Goal: Task Accomplishment & Management: Use online tool/utility

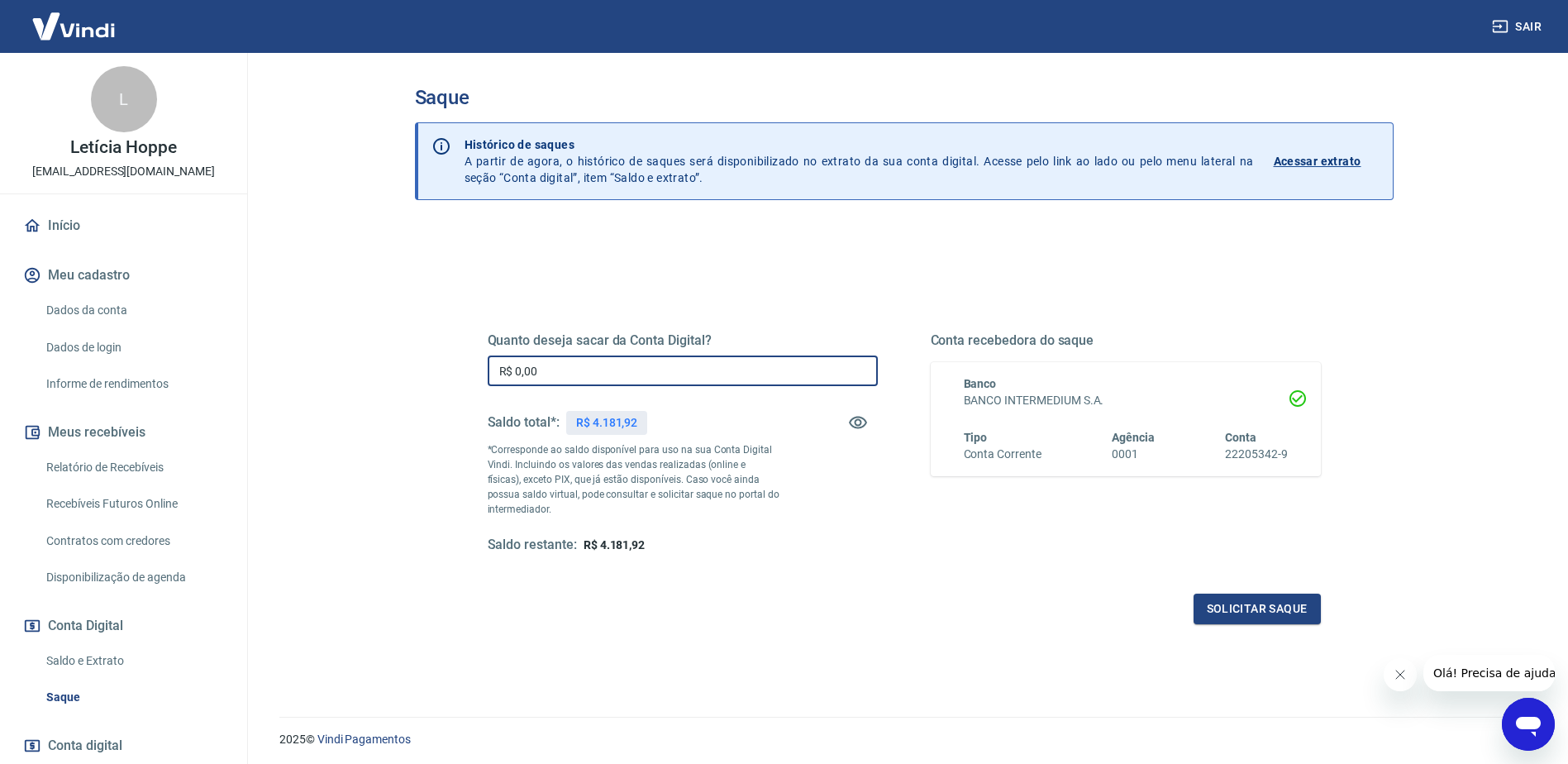
drag, startPoint x: 595, startPoint y: 377, endPoint x: 337, endPoint y: 360, distance: 258.6
click at [345, 365] on main "Saque Histórico de saques A partir de agora, o histórico de saques será disponi…" at bounding box center [904, 409] width 1329 height 712
type input "R$ 4.181,92"
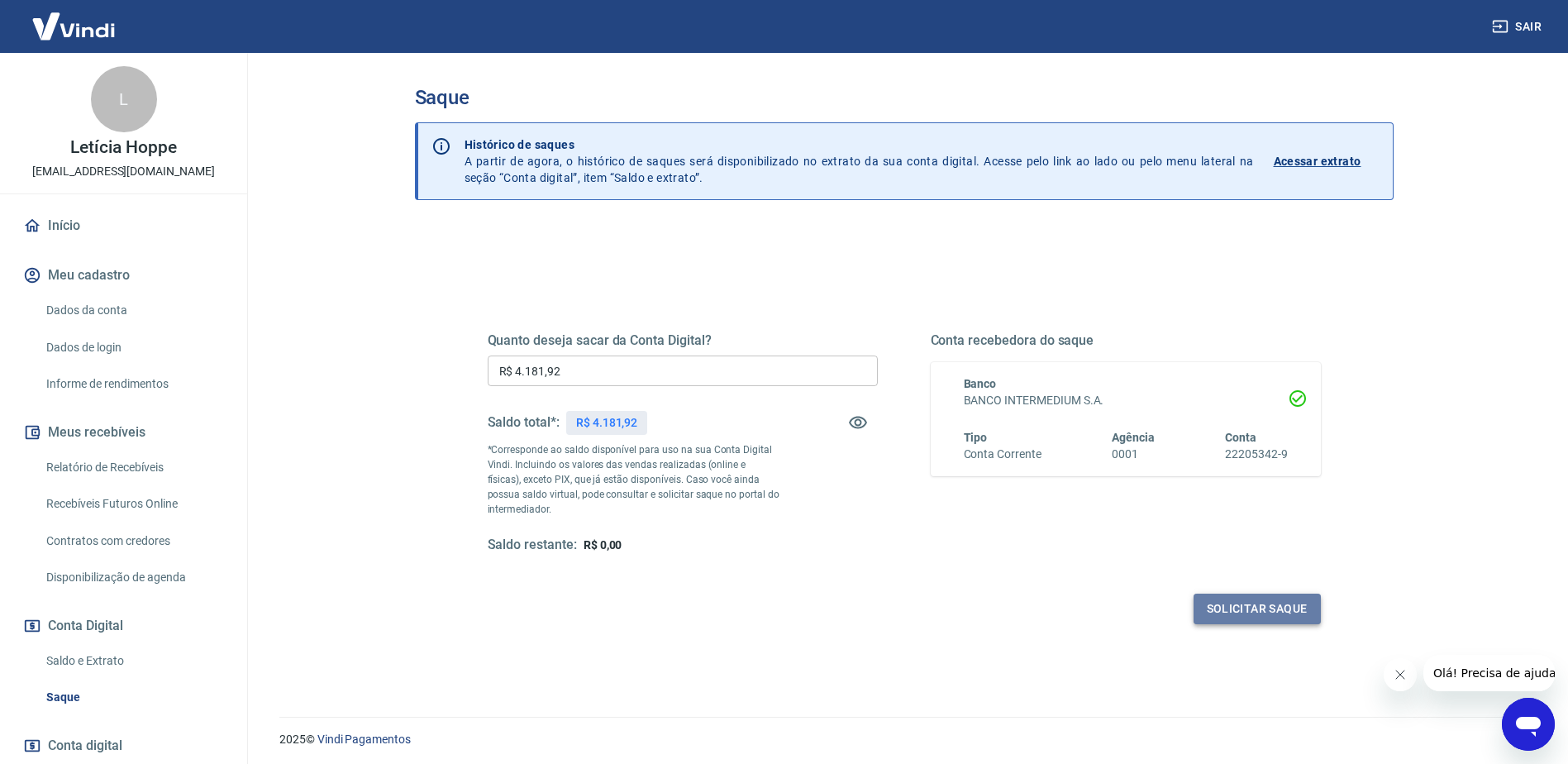
click at [1258, 600] on button "Solicitar saque" at bounding box center [1258, 609] width 127 height 30
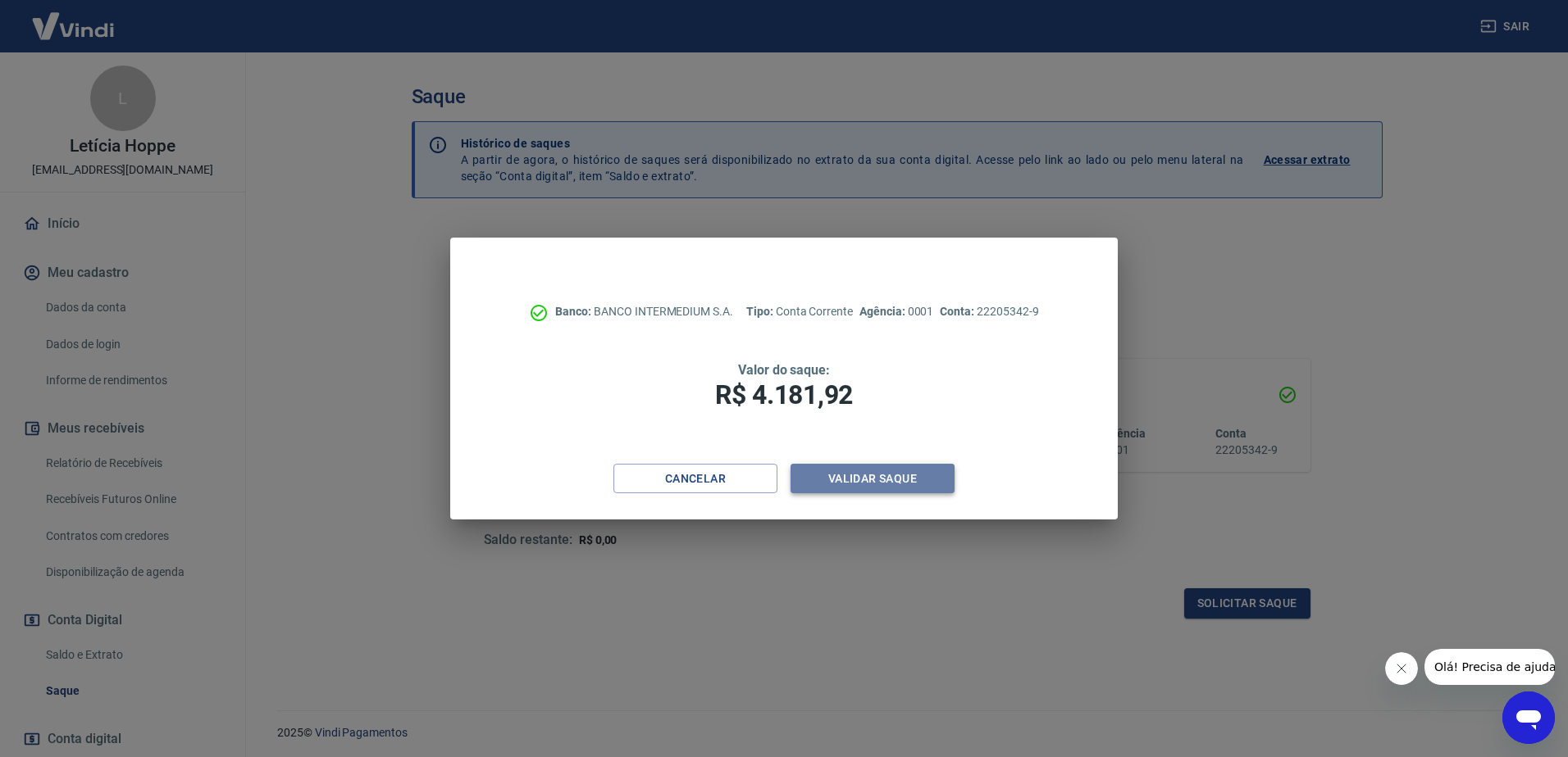
click at [933, 481] on button "Validar saque" at bounding box center [872, 479] width 164 height 30
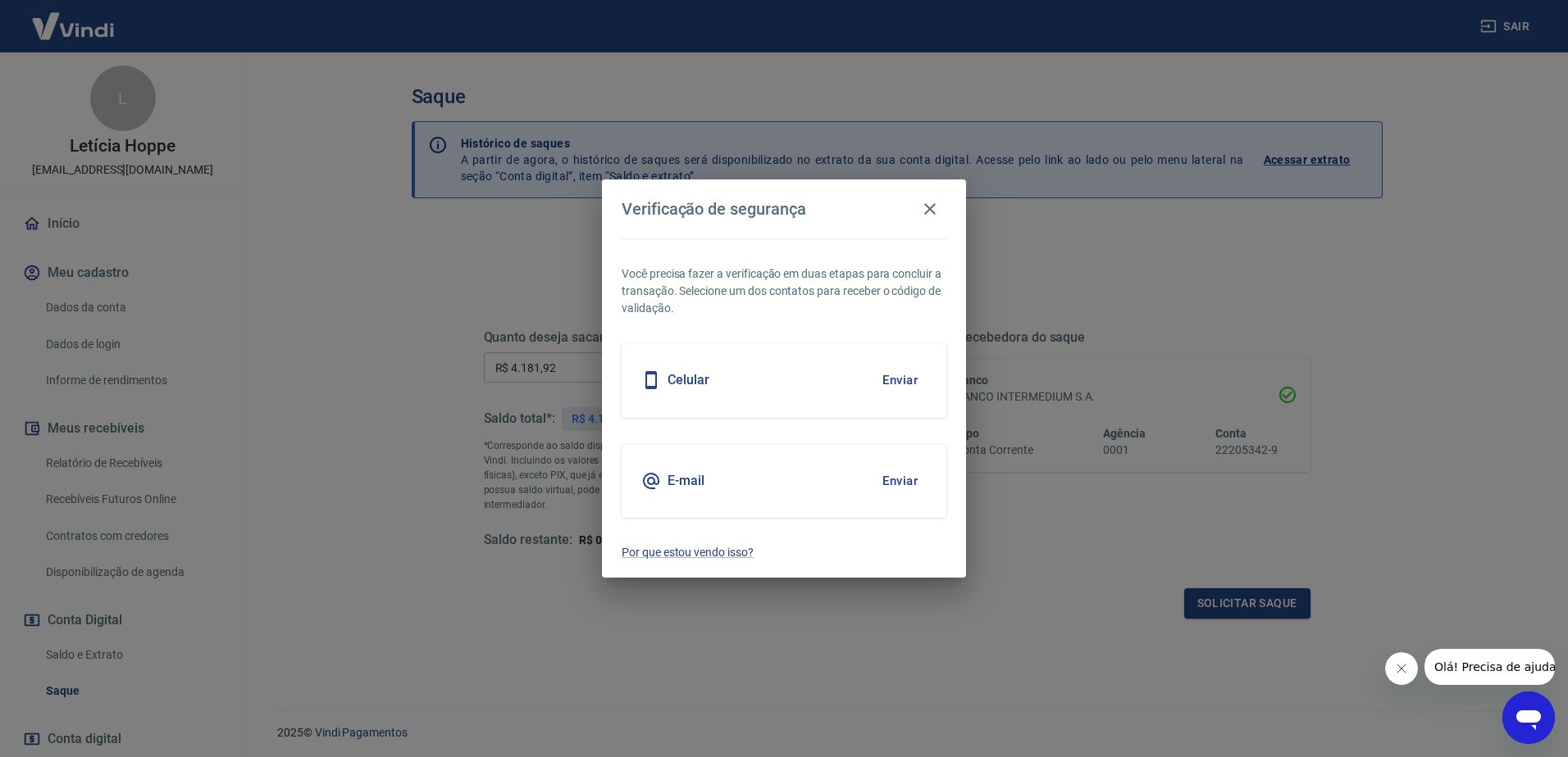
click at [913, 485] on button "Enviar" at bounding box center [900, 481] width 53 height 34
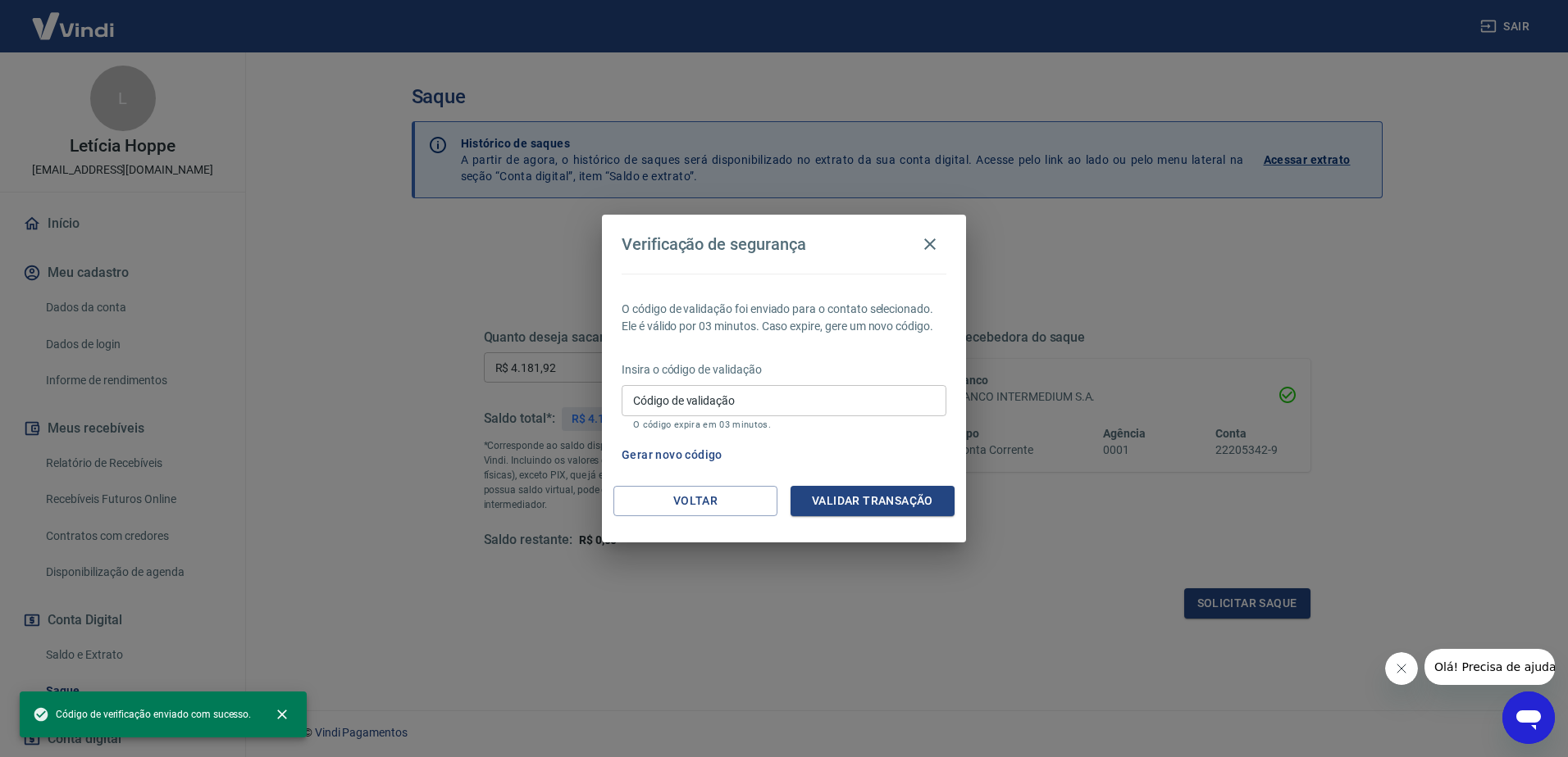
click at [810, 390] on input "Código de validação" at bounding box center [784, 400] width 324 height 30
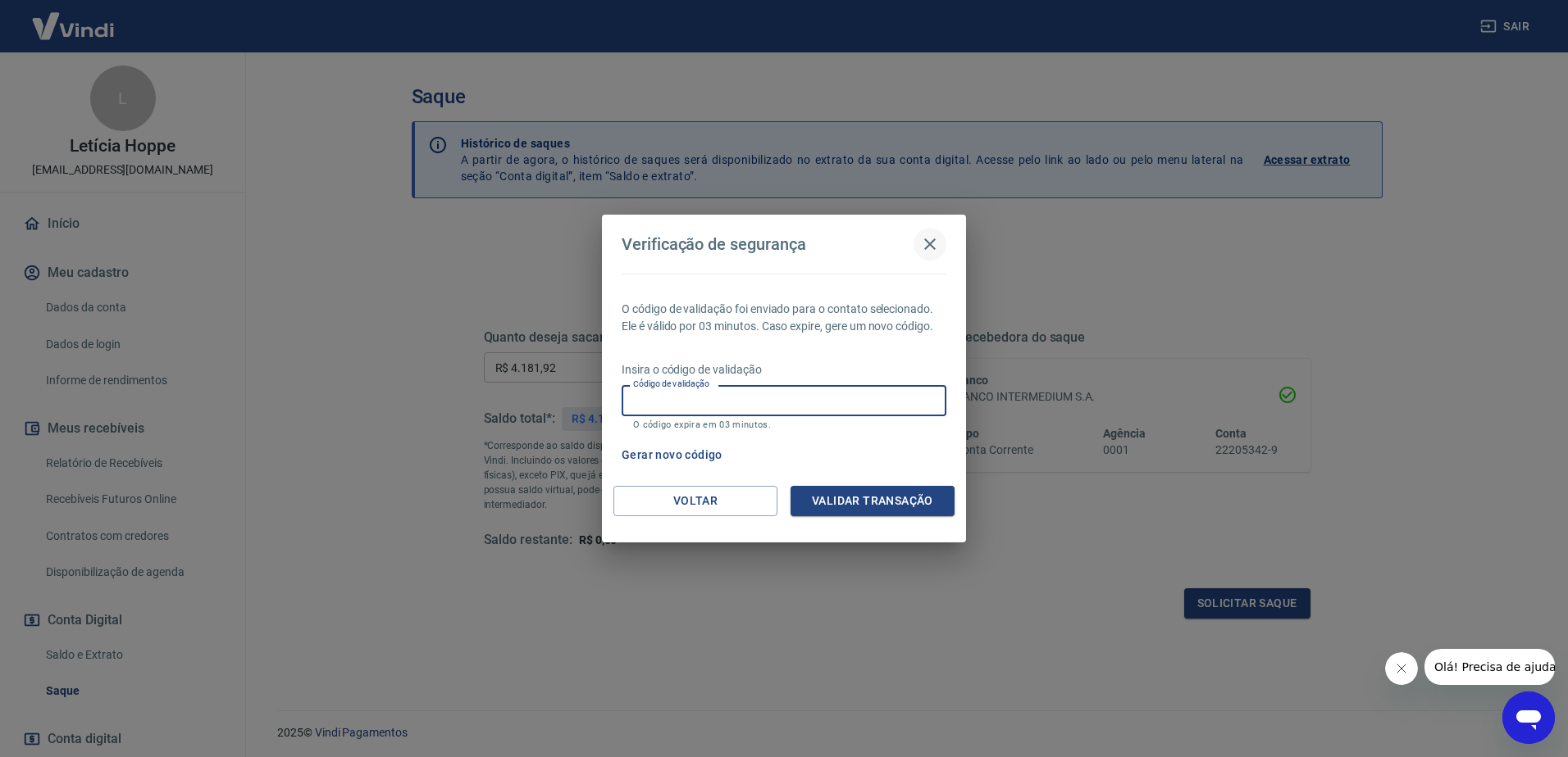
click at [931, 241] on icon "button" at bounding box center [930, 244] width 20 height 20
